Goal: Find specific page/section: Find specific page/section

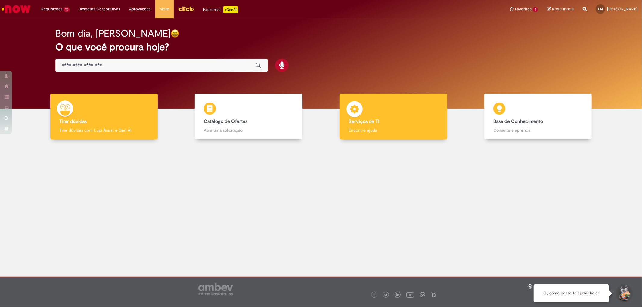
click at [368, 104] on div "Serviços de TI Serviços de TI Encontre ajuda" at bounding box center [392, 117] width 107 height 46
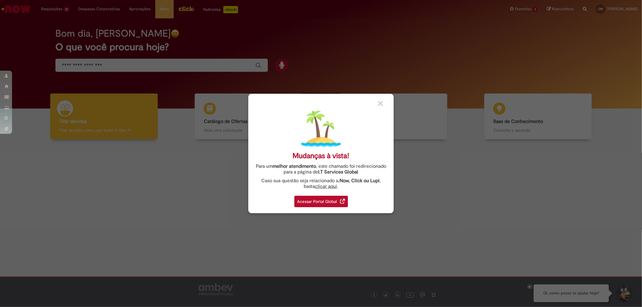
click at [302, 200] on div "Acessar Portal Global" at bounding box center [321, 201] width 54 height 11
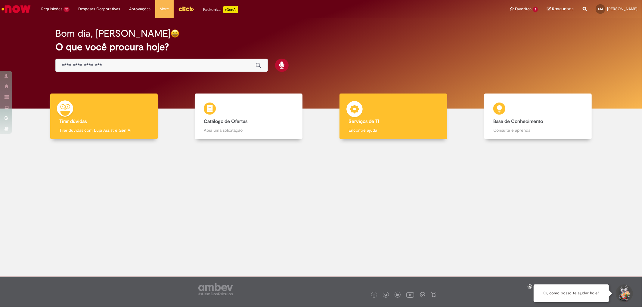
click at [365, 105] on div "Serviços de TI Serviços de TI Encontre ajuda" at bounding box center [392, 117] width 107 height 46
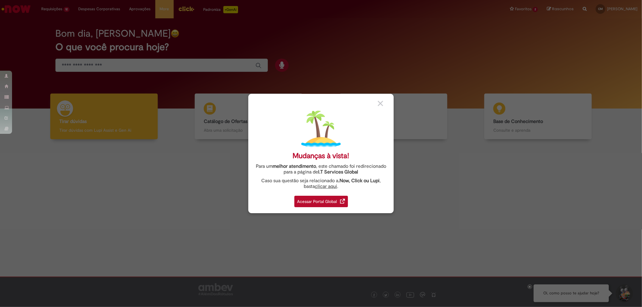
click at [299, 201] on div "Acessar Portal Global" at bounding box center [321, 201] width 54 height 11
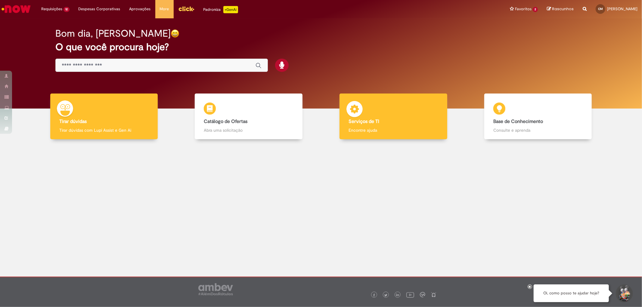
click at [371, 107] on div "Serviços de TI Serviços de TI Encontre ajuda" at bounding box center [392, 117] width 107 height 46
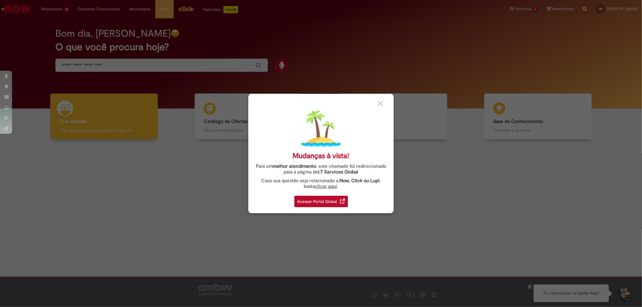
click at [301, 200] on div "Acessar Portal Global" at bounding box center [321, 201] width 54 height 11
